Goal: Task Accomplishment & Management: Complete application form

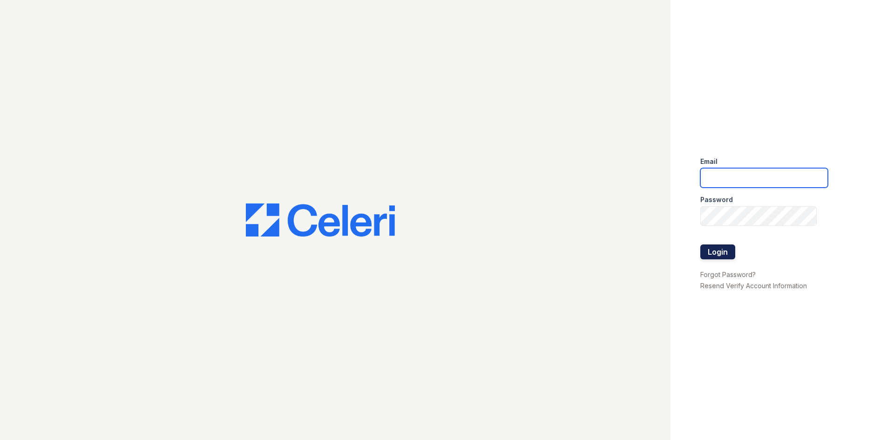
type input "kiarah.ward@trinity-pm.com"
click at [708, 250] on button "Login" at bounding box center [717, 252] width 35 height 15
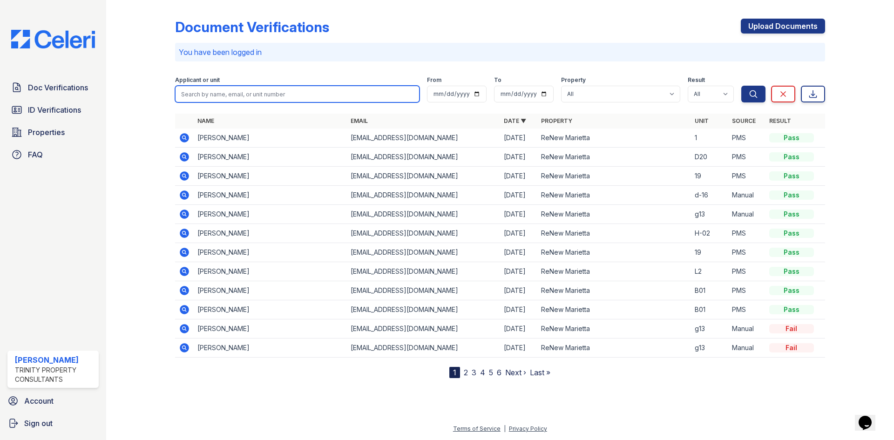
click at [235, 95] on input "search" at bounding box center [297, 94] width 245 height 17
type input "[PERSON_NAME]"
click at [741, 86] on button "Search" at bounding box center [753, 94] width 24 height 17
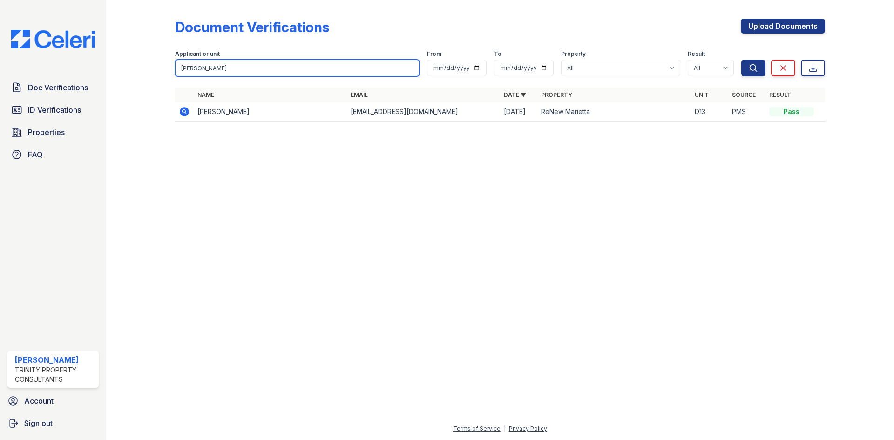
drag, startPoint x: 233, startPoint y: 71, endPoint x: 61, endPoint y: 54, distance: 172.7
click at [77, 61] on div "Doc Verifications ID Verifications Properties FAQ [PERSON_NAME] Trinity Propert…" at bounding box center [447, 220] width 894 height 440
type input "izabel"
click at [741, 60] on button "Search" at bounding box center [753, 68] width 24 height 17
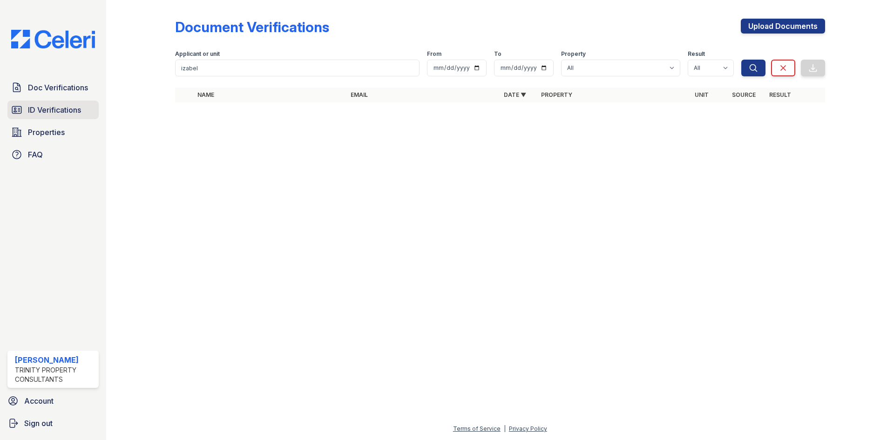
click at [52, 109] on span "ID Verifications" at bounding box center [54, 109] width 53 height 11
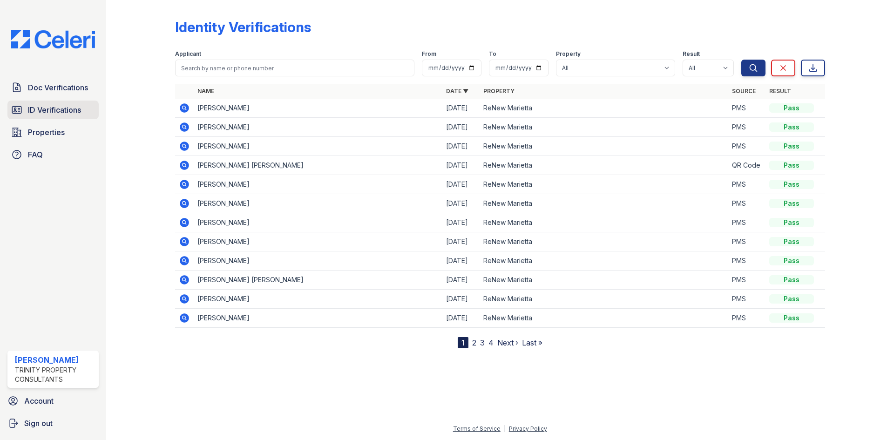
click at [68, 111] on span "ID Verifications" at bounding box center [54, 109] width 53 height 11
click at [57, 126] on link "Properties" at bounding box center [52, 132] width 91 height 19
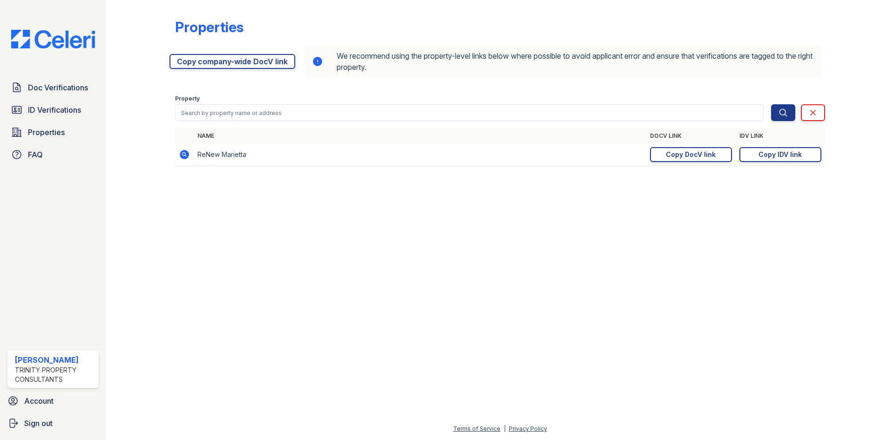
click at [68, 79] on link "Doc Verifications" at bounding box center [52, 87] width 91 height 19
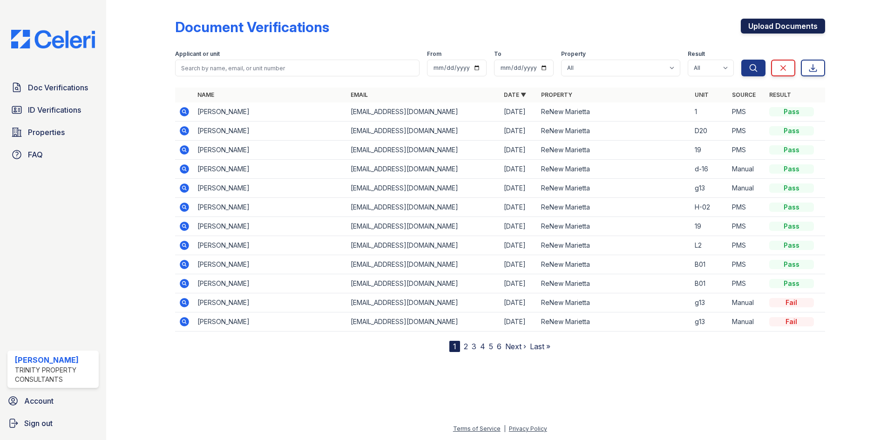
click at [786, 28] on link "Upload Documents" at bounding box center [783, 26] width 84 height 15
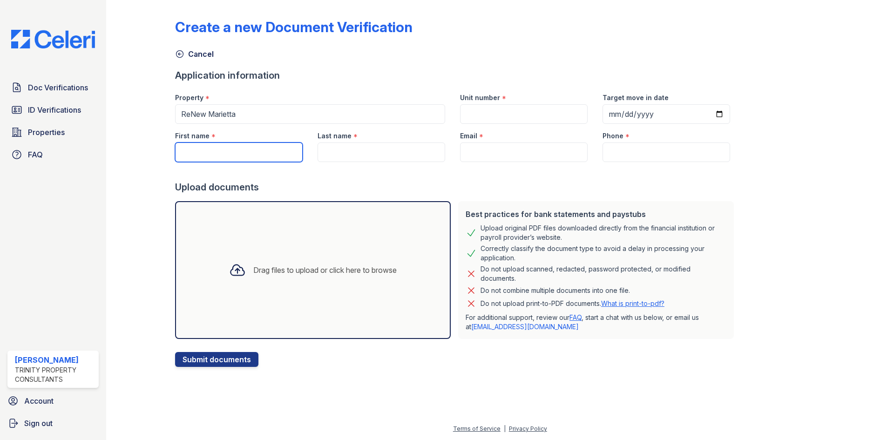
click at [233, 155] on input "First name" at bounding box center [239, 153] width 128 height 20
type input "[PERSON_NAME]"
click at [328, 153] on input "Last name" at bounding box center [382, 153] width 128 height 20
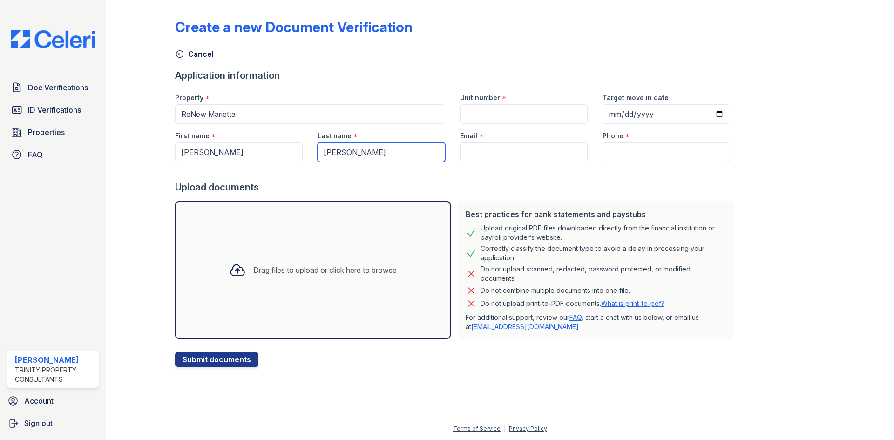
type input "[PERSON_NAME]"
paste input "[EMAIL_ADDRESS][DOMAIN_NAME]"
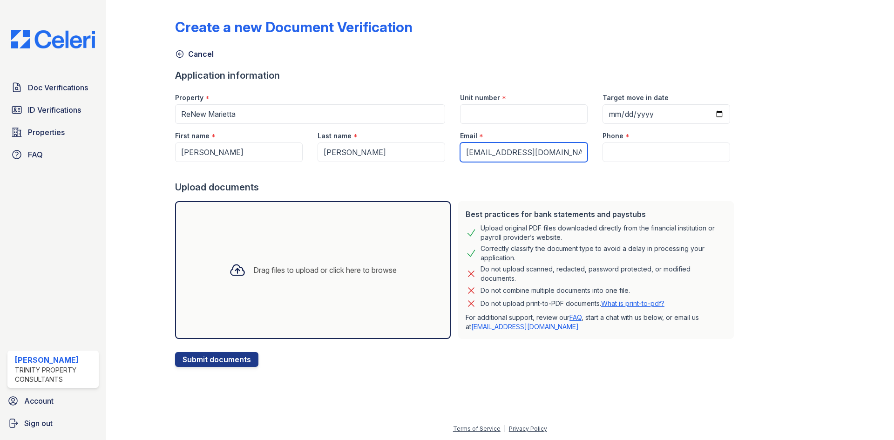
type input "[EMAIL_ADDRESS][DOMAIN_NAME]"
click at [481, 115] on input "Unit number" at bounding box center [524, 114] width 128 height 20
type input "b01"
click at [707, 114] on input "Target move in date" at bounding box center [667, 114] width 128 height 20
type input "[DATE]"
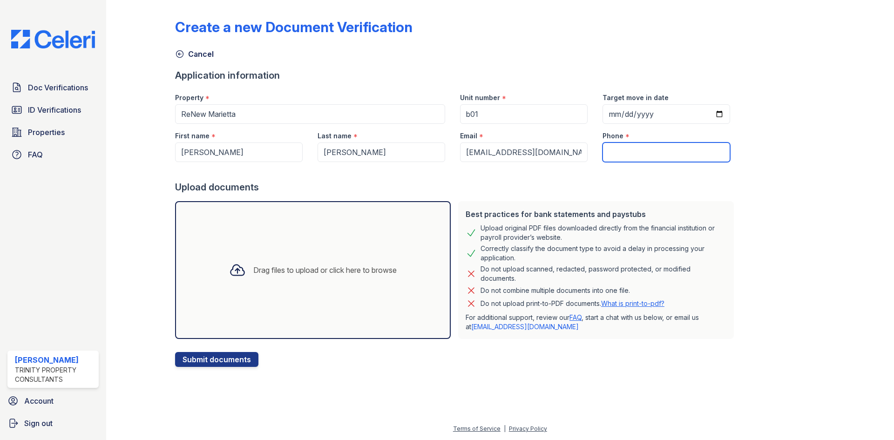
paste input "[PHONE_NUMBER]"
type input "[PHONE_NUMBER]"
click at [291, 312] on div "Drag files to upload or click here to browse" at bounding box center [313, 270] width 276 height 138
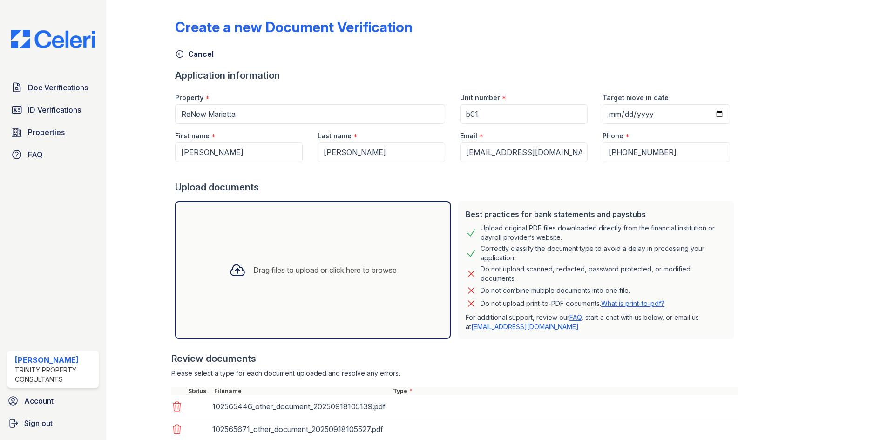
scroll to position [89, 0]
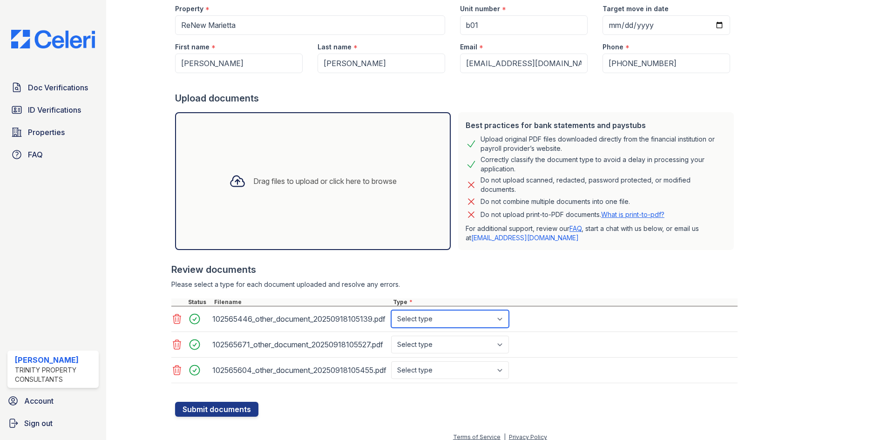
drag, startPoint x: 291, startPoint y: 312, endPoint x: 435, endPoint y: 323, distance: 143.9
click at [435, 322] on select "Select type Paystub Bank Statement Offer Letter Tax Documents Benefit Award Let…" at bounding box center [450, 319] width 118 height 18
select select "bank_statement"
click at [391, 310] on select "Select type Paystub Bank Statement Offer Letter Tax Documents Benefit Award Let…" at bounding box center [450, 319] width 118 height 18
click at [429, 342] on select "Select type Paystub Bank Statement Offer Letter Tax Documents Benefit Award Let…" at bounding box center [450, 345] width 118 height 18
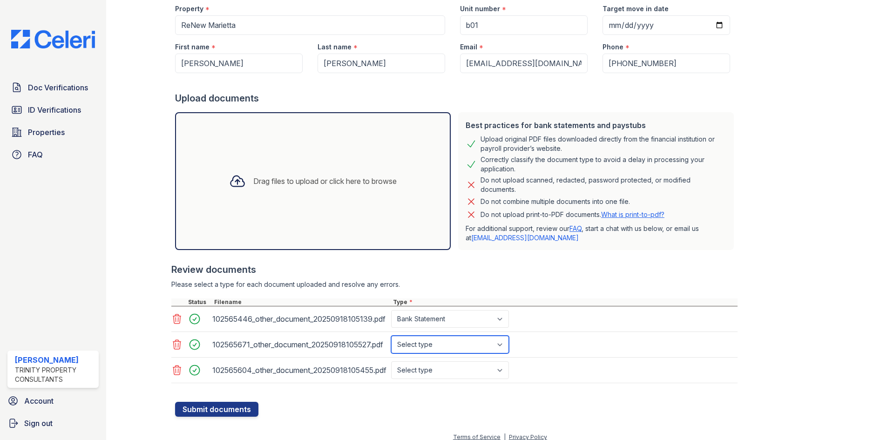
select select "bank_statement"
click at [391, 336] on select "Select type Paystub Bank Statement Offer Letter Tax Documents Benefit Award Let…" at bounding box center [450, 345] width 118 height 18
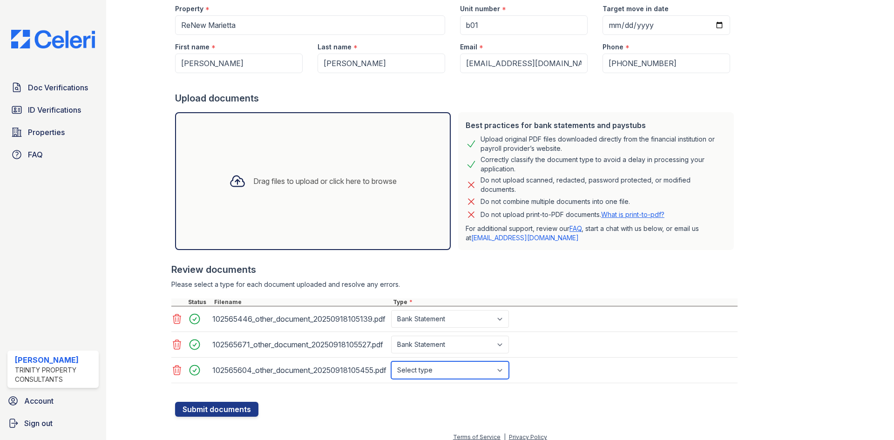
click at [429, 365] on select "Select type Paystub Bank Statement Offer Letter Tax Documents Benefit Award Let…" at bounding box center [450, 370] width 118 height 18
select select "bank_statement"
click at [391, 361] on select "Select type Paystub Bank Statement Offer Letter Tax Documents Benefit Award Let…" at bounding box center [450, 370] width 118 height 18
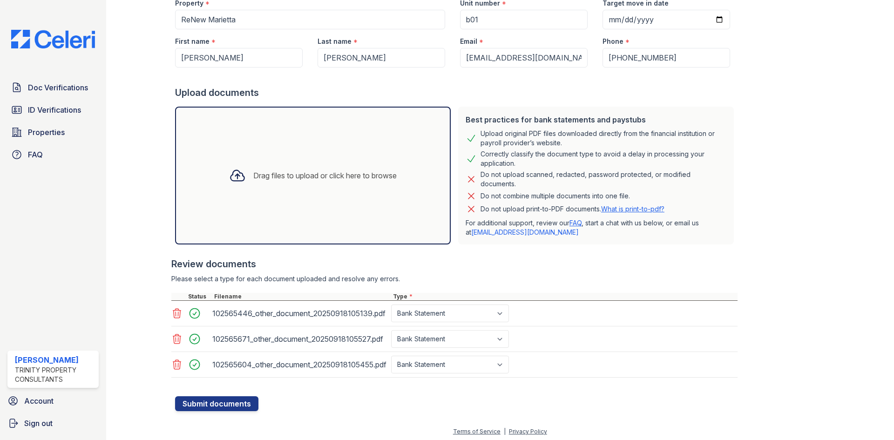
scroll to position [97, 0]
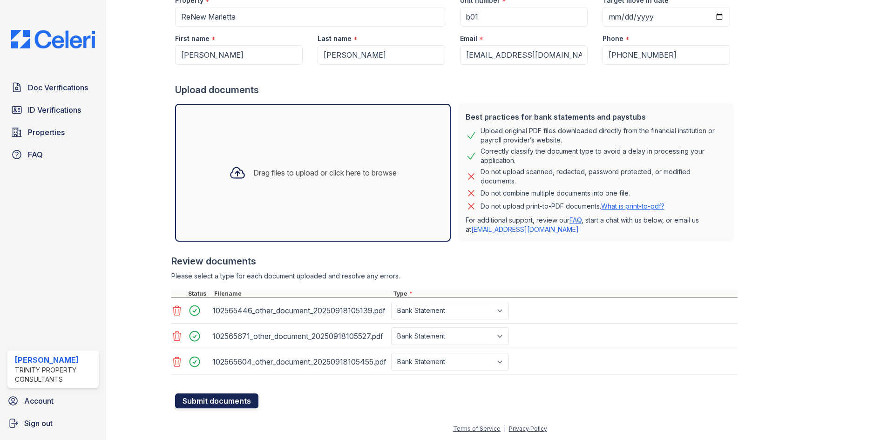
click at [222, 398] on button "Submit documents" at bounding box center [216, 401] width 83 height 15
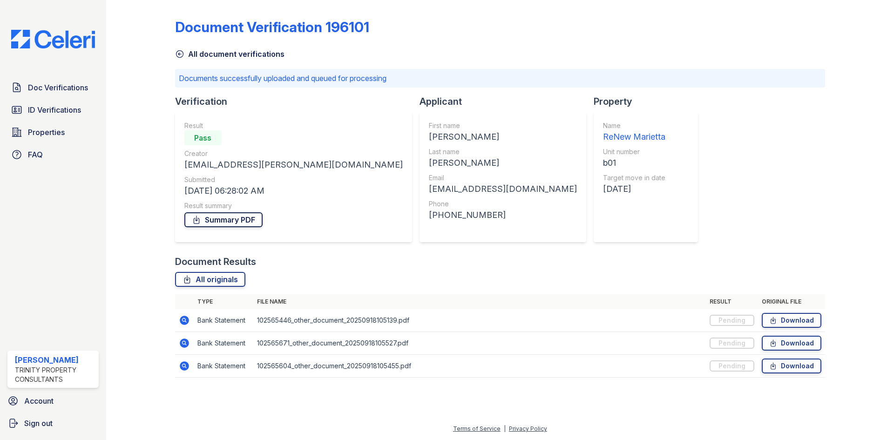
click at [256, 221] on link "Summary PDF" at bounding box center [223, 219] width 78 height 15
